Goal: Manage account settings

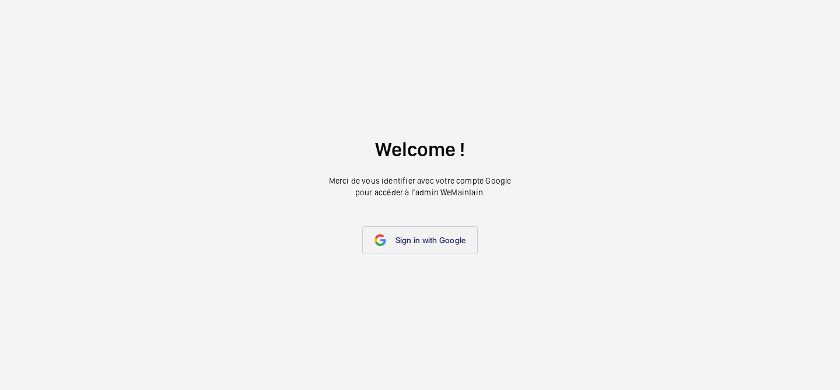
click at [383, 243] on mat-icon at bounding box center [380, 240] width 12 height 12
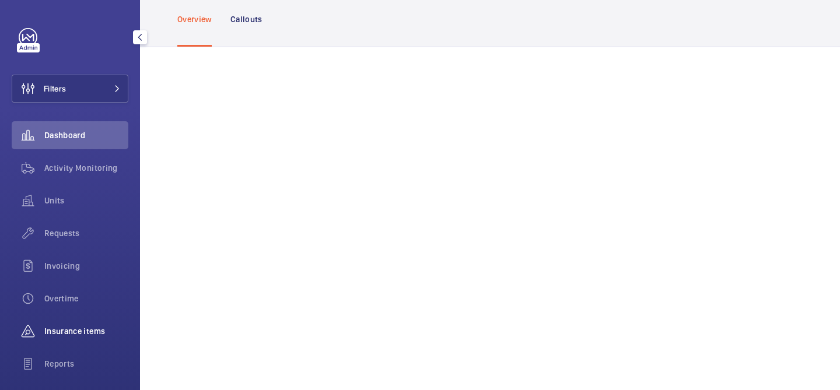
scroll to position [109, 0]
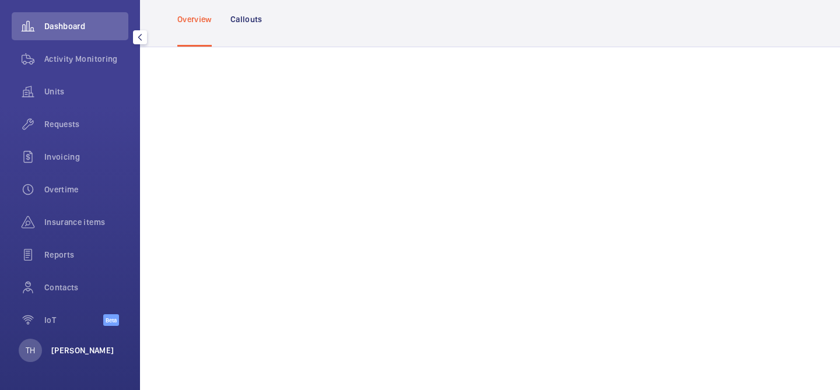
click at [70, 352] on p "[PERSON_NAME]" at bounding box center [82, 351] width 63 height 12
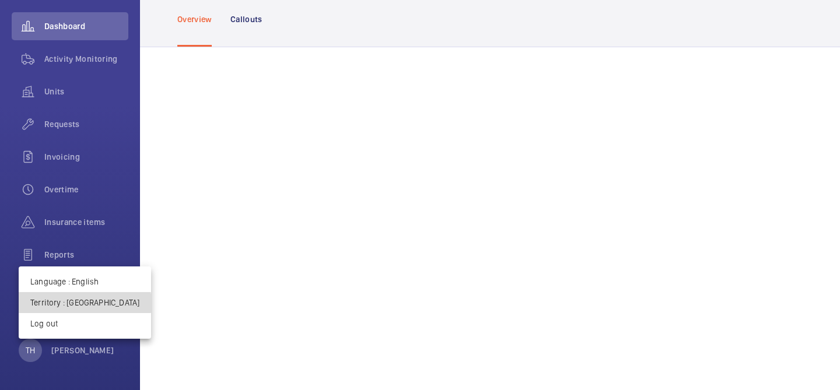
click at [85, 303] on p "Territory : Hong Kong" at bounding box center [84, 303] width 109 height 12
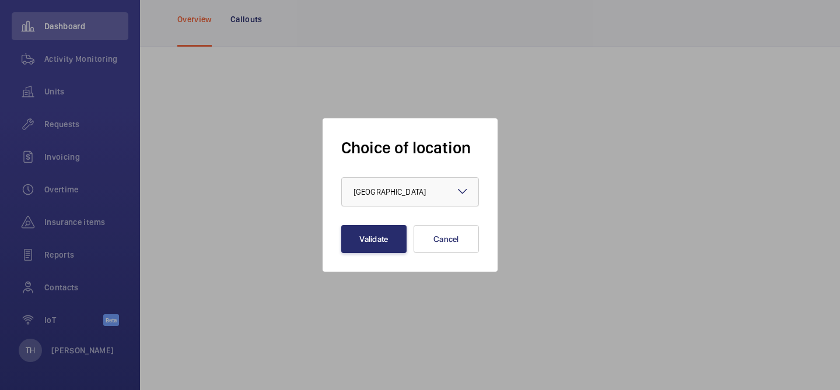
click at [471, 193] on div at bounding box center [410, 192] width 136 height 28
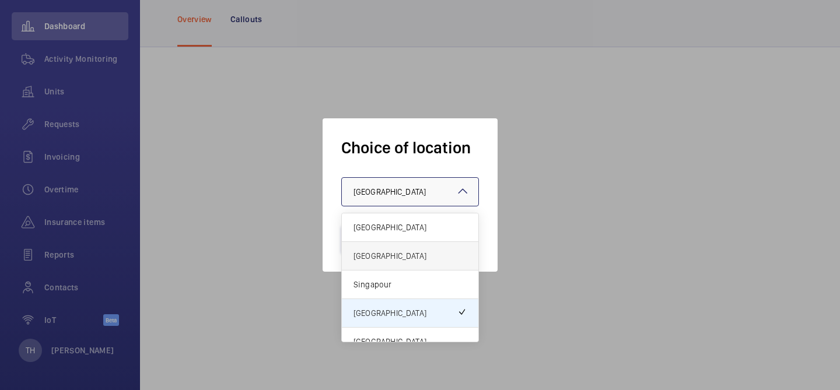
click at [430, 251] on span "[GEOGRAPHIC_DATA]" at bounding box center [409, 256] width 113 height 12
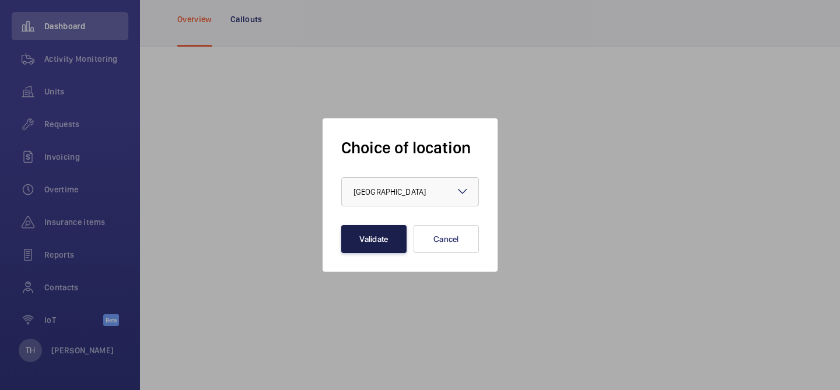
click at [379, 235] on button "Validate" at bounding box center [373, 239] width 65 height 28
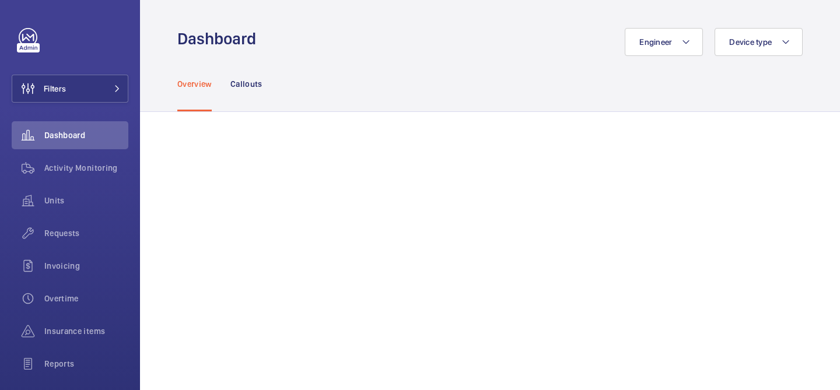
click at [515, 86] on div "Overview Callouts" at bounding box center [489, 83] width 625 height 55
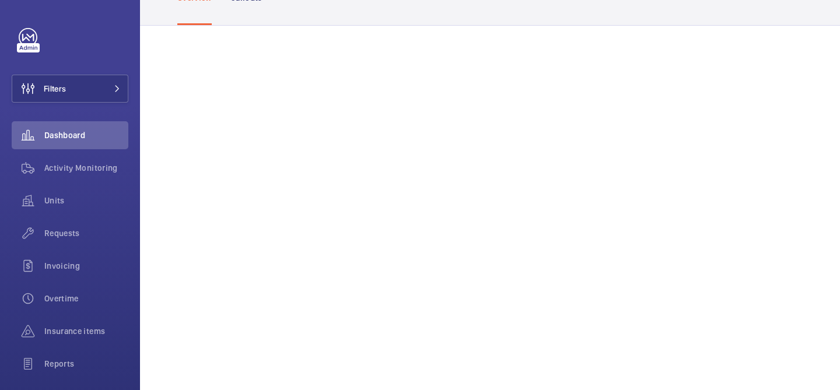
scroll to position [85, 0]
